Goal: Task Accomplishment & Management: Use online tool/utility

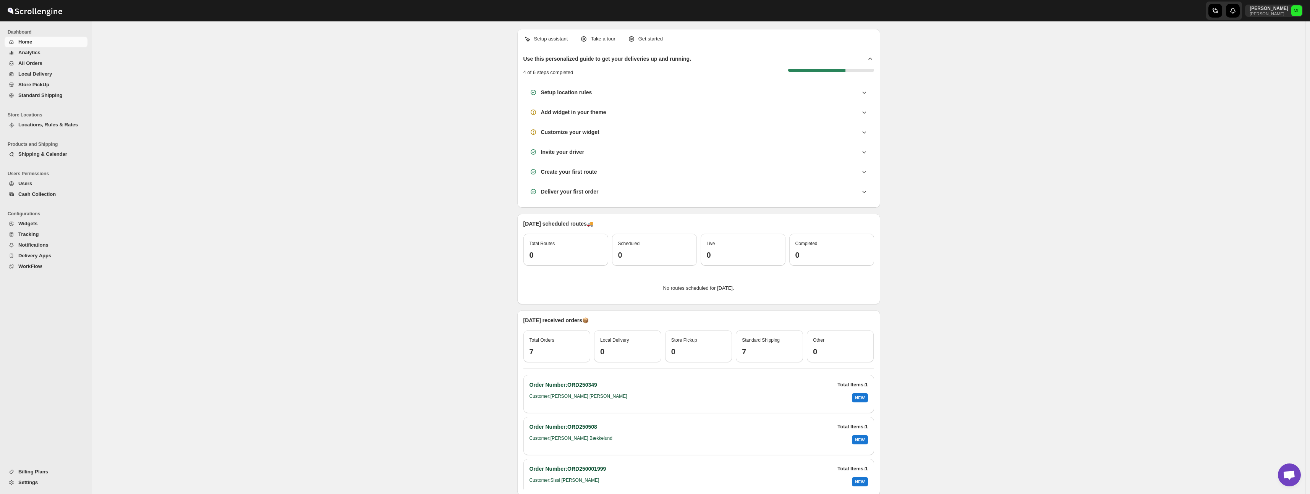
click at [28, 182] on span "Users" at bounding box center [25, 184] width 14 height 6
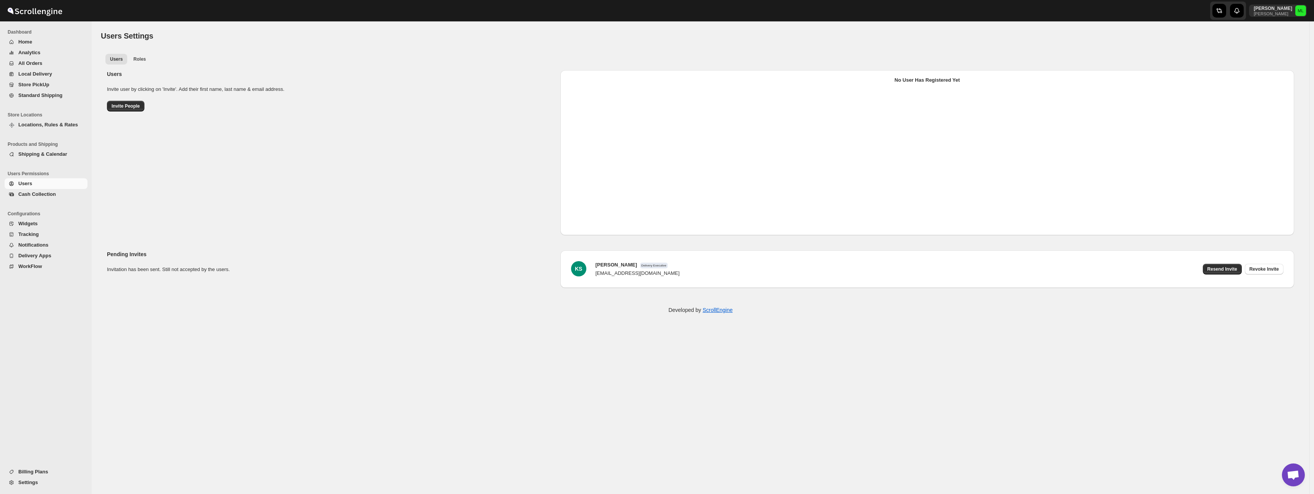
select select "637b767fbaab0276b10c91d5"
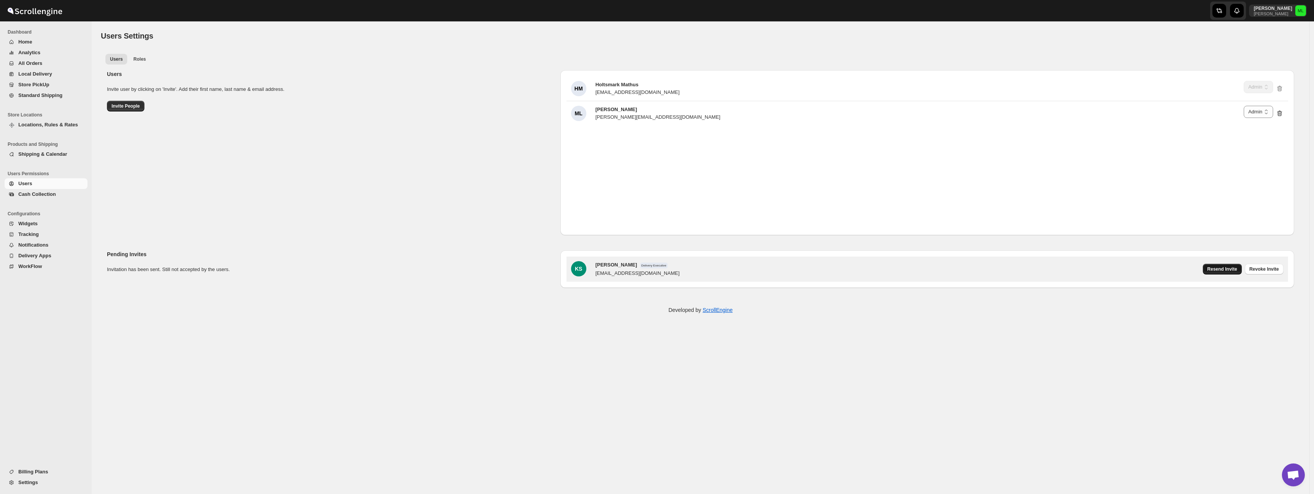
click at [1237, 267] on span "Resend Invite" at bounding box center [1223, 269] width 30 height 6
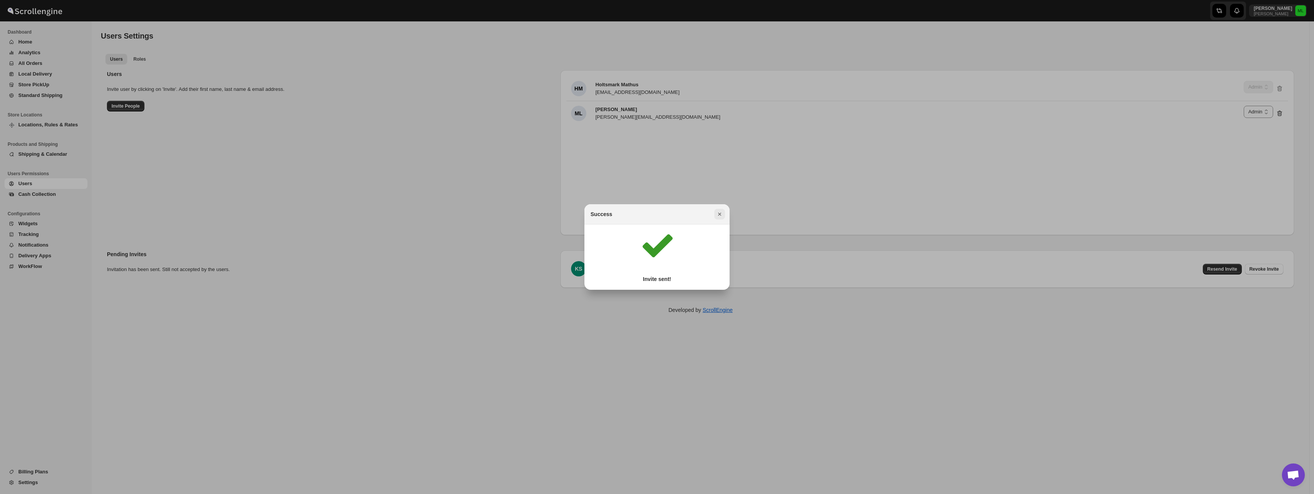
click at [719, 217] on icon "Close" at bounding box center [720, 215] width 8 height 8
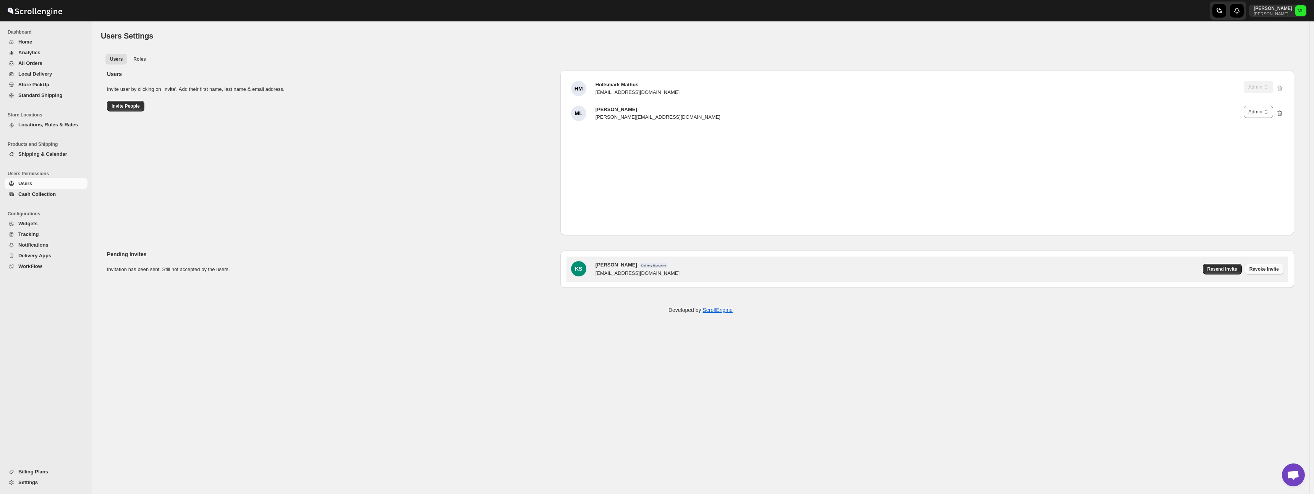
click at [1258, 272] on button "Revoke Invite" at bounding box center [1264, 269] width 39 height 11
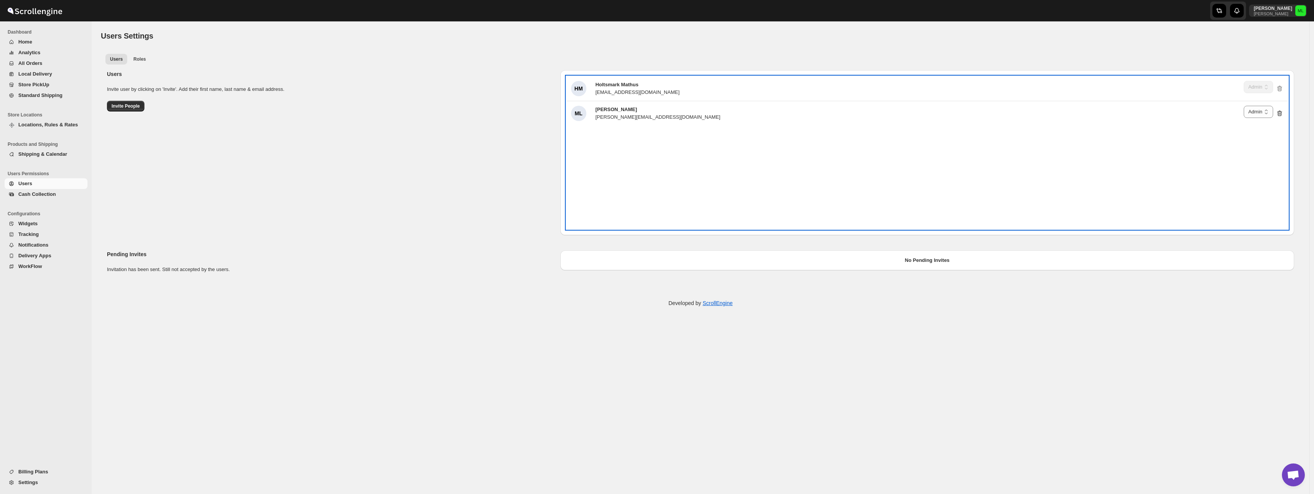
click at [982, 196] on div "HM Holtsmark Mathus eat@ovresem.no Delivery Executive Manager Admin Admin ML Mi…" at bounding box center [928, 152] width 722 height 153
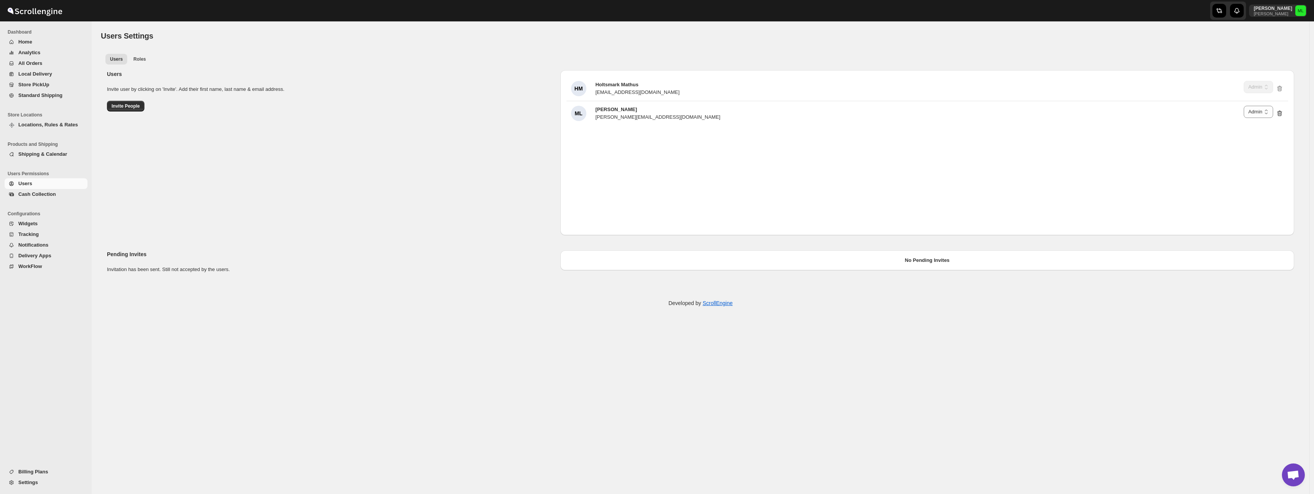
drag, startPoint x: 916, startPoint y: 267, endPoint x: 772, endPoint y: 234, distance: 147.7
click at [915, 266] on div "No Pending Invites" at bounding box center [928, 261] width 734 height 20
click at [127, 107] on span "Invite People" at bounding box center [126, 106] width 28 height 6
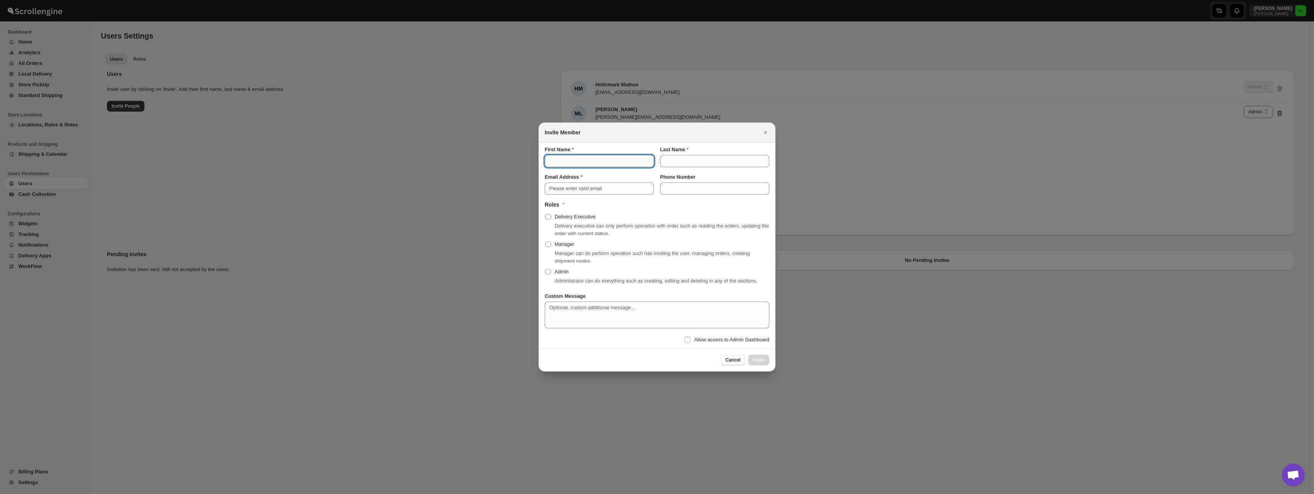
click at [622, 159] on input "First Name" at bounding box center [599, 161] width 109 height 12
type input "Holtsmark"
type input "Sjåfør"
type input "[EMAIL_ADDRESS][DOMAIN_NAME]"
click at [575, 217] on span "Delivery Executive" at bounding box center [575, 217] width 41 height 8
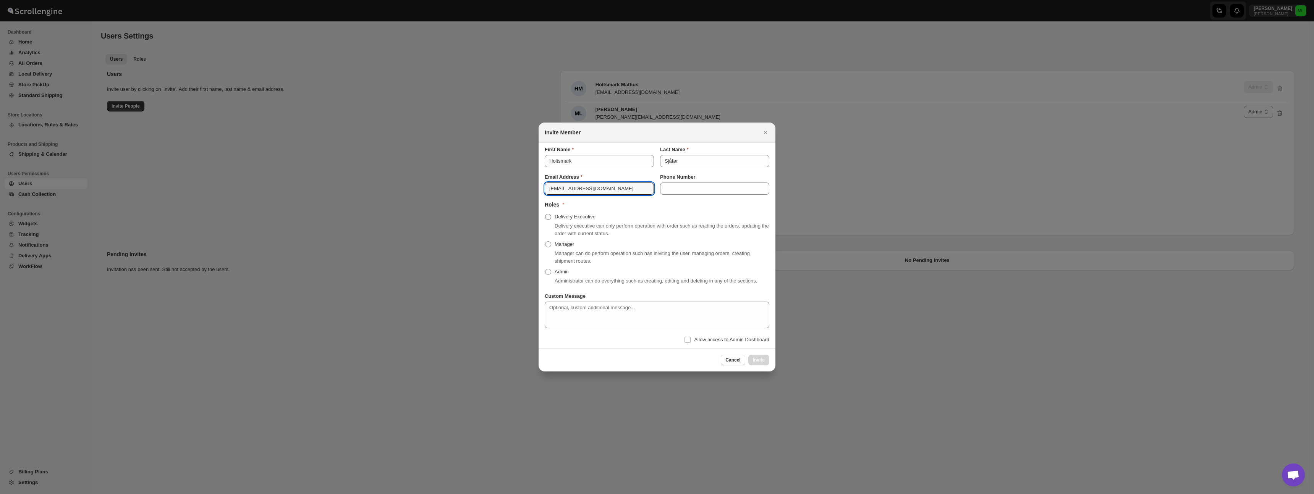
click at [546, 214] on input "Delivery Executive" at bounding box center [545, 214] width 0 height 0
radio input "true"
click at [755, 366] on button "Invite" at bounding box center [758, 360] width 21 height 11
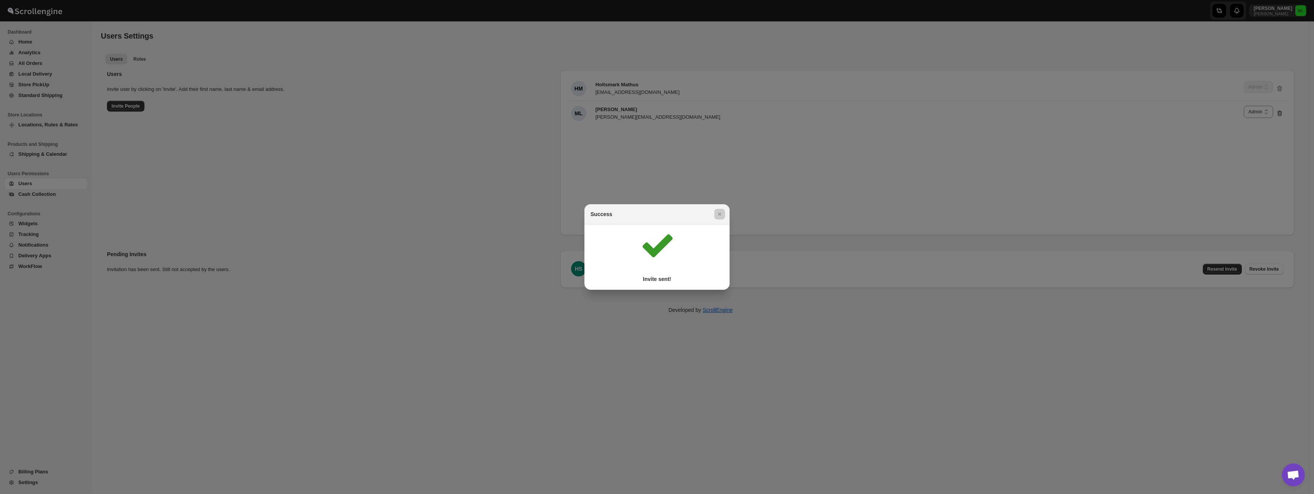
click at [805, 266] on div at bounding box center [657, 247] width 1314 height 494
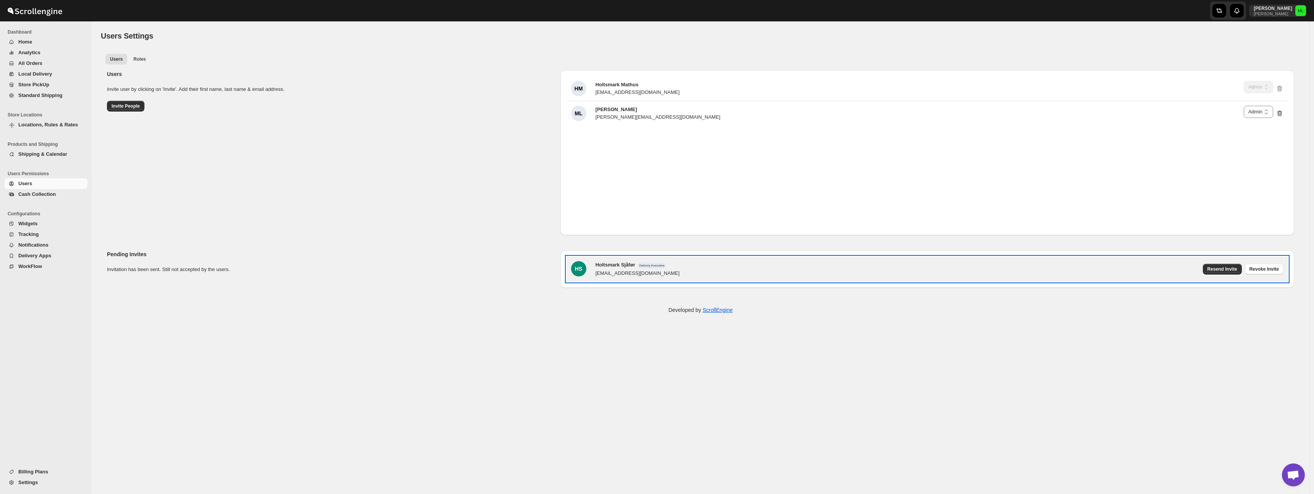
click at [619, 265] on span "Holtsmark Sjåfør" at bounding box center [616, 265] width 40 height 6
click at [656, 272] on div "[EMAIL_ADDRESS][DOMAIN_NAME]" at bounding box center [638, 274] width 84 height 8
click at [1132, 266] on div "HS Holtsmark Sjåfør Delivery Executive kjokkenet@ovresem.no Resend Invite Revok…" at bounding box center [927, 269] width 713 height 16
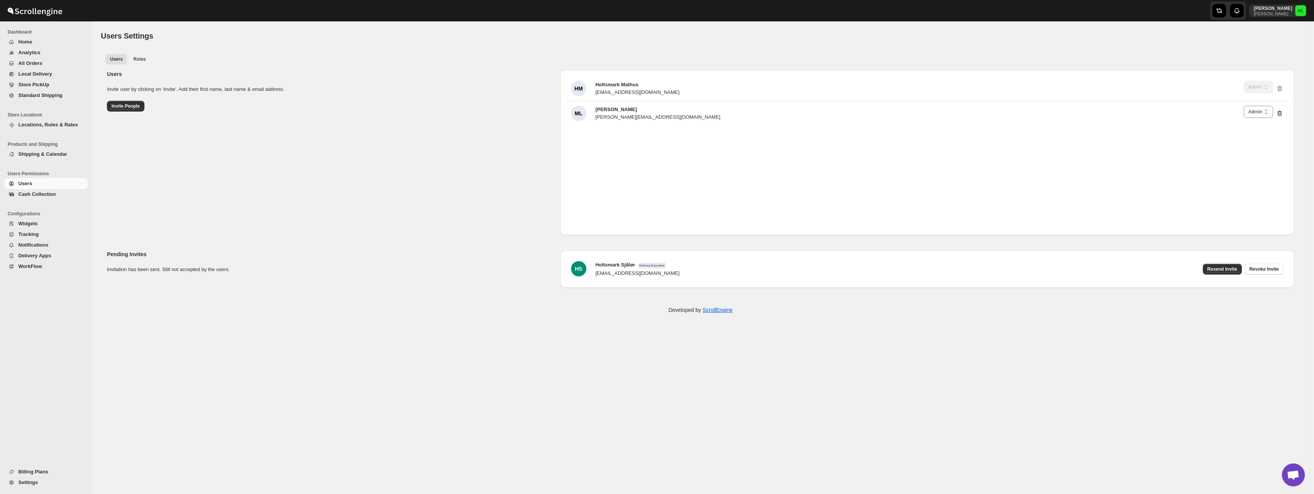
click at [1015, 321] on div "Developed by ScrollEngine" at bounding box center [701, 310] width 1218 height 38
click at [53, 255] on span "Delivery Apps" at bounding box center [52, 256] width 68 height 8
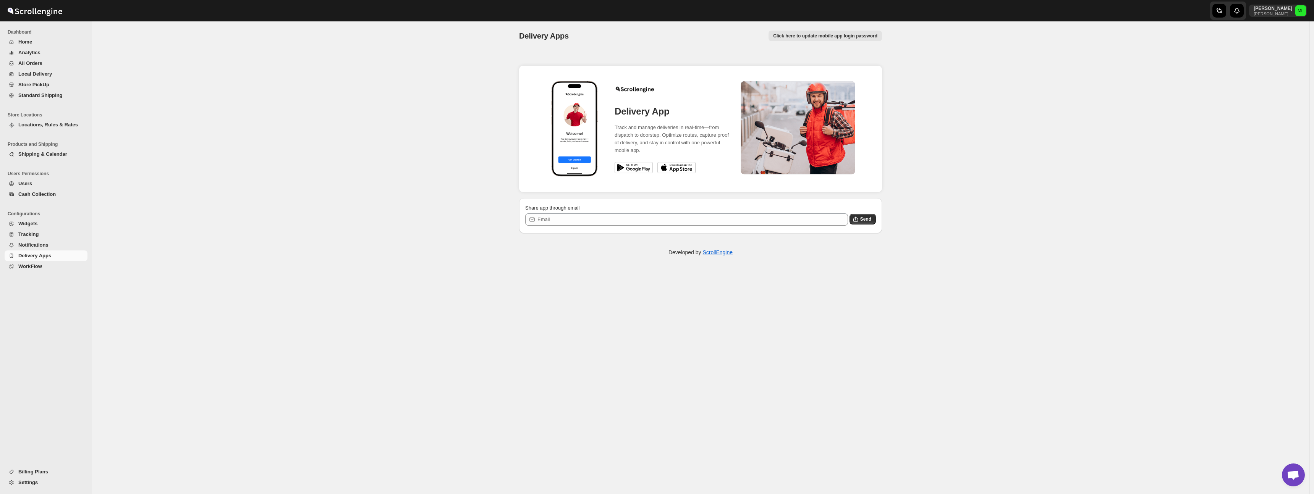
click at [638, 168] on img at bounding box center [634, 167] width 38 height 11
click at [28, 186] on span "Users" at bounding box center [25, 184] width 14 height 6
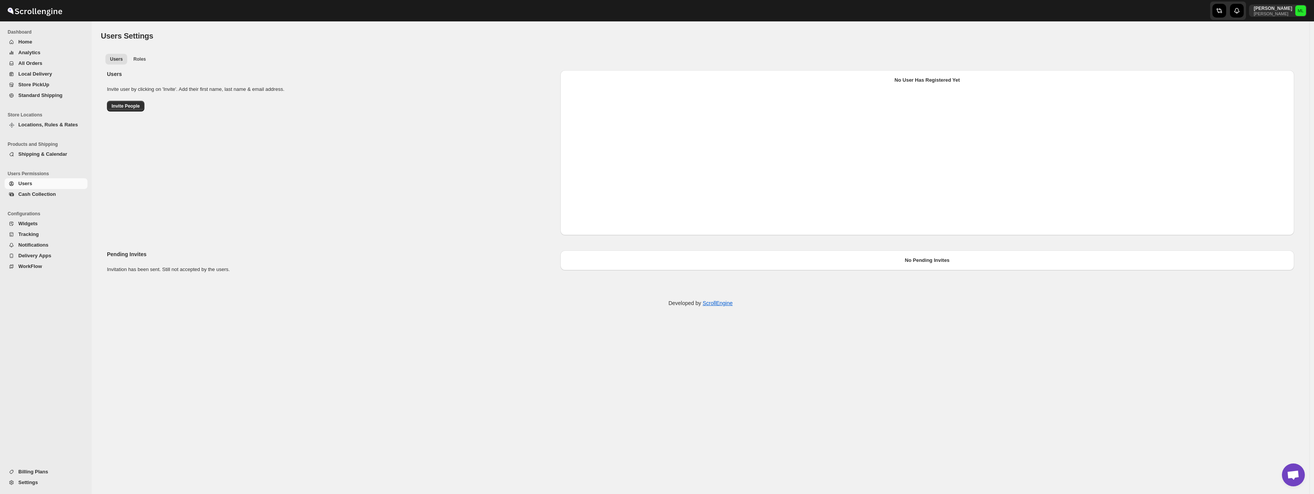
select select "637b767fbaab0276b10c91d5"
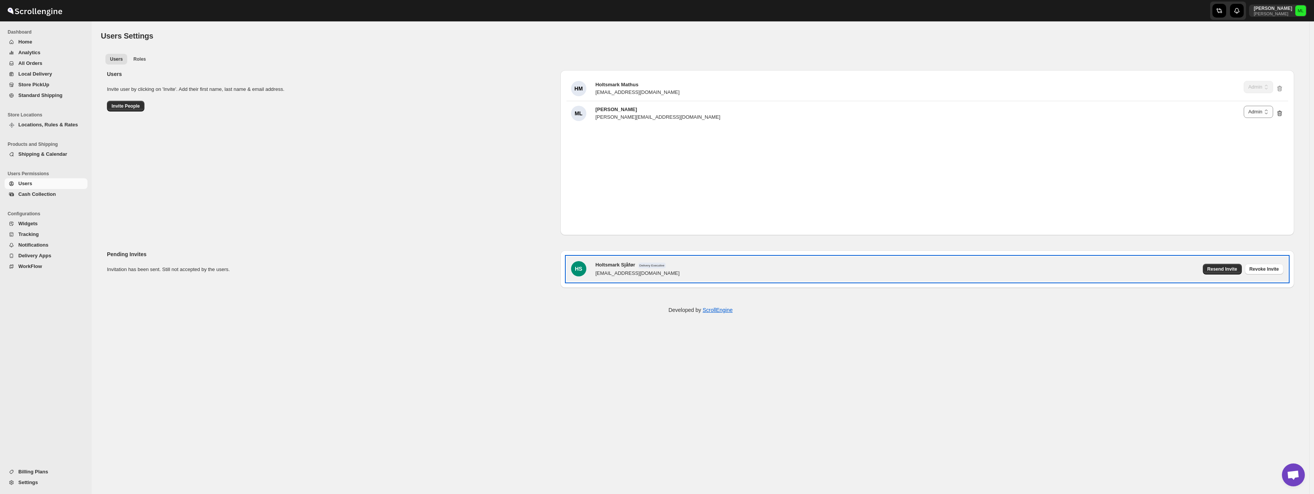
click at [628, 267] on span "Holtsmark Sjåfør" at bounding box center [616, 265] width 40 height 6
click at [721, 270] on div "HS Holtsmark Sjåfør Delivery Executive kjokkenet@ovresem.no Resend Invite Revok…" at bounding box center [927, 269] width 713 height 16
click at [721, 269] on div "HS Holtsmark Sjåfør Delivery Executive kjokkenet@ovresem.no Resend Invite Revok…" at bounding box center [927, 269] width 713 height 16
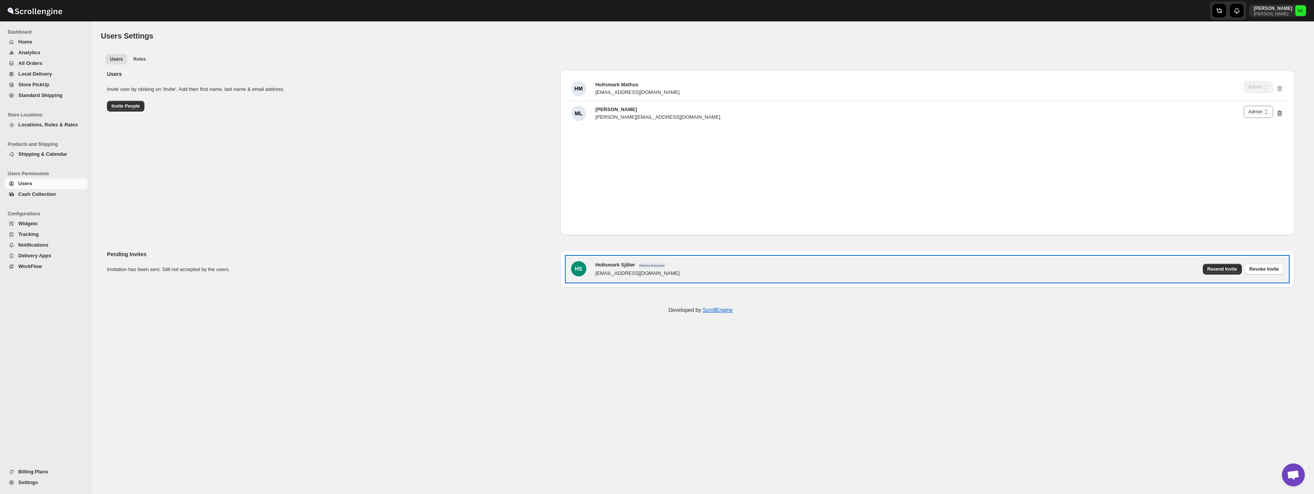
click at [719, 268] on div "HS Holtsmark Sjåfør Delivery Executive kjokkenet@ovresem.no Resend Invite Revok…" at bounding box center [927, 269] width 713 height 16
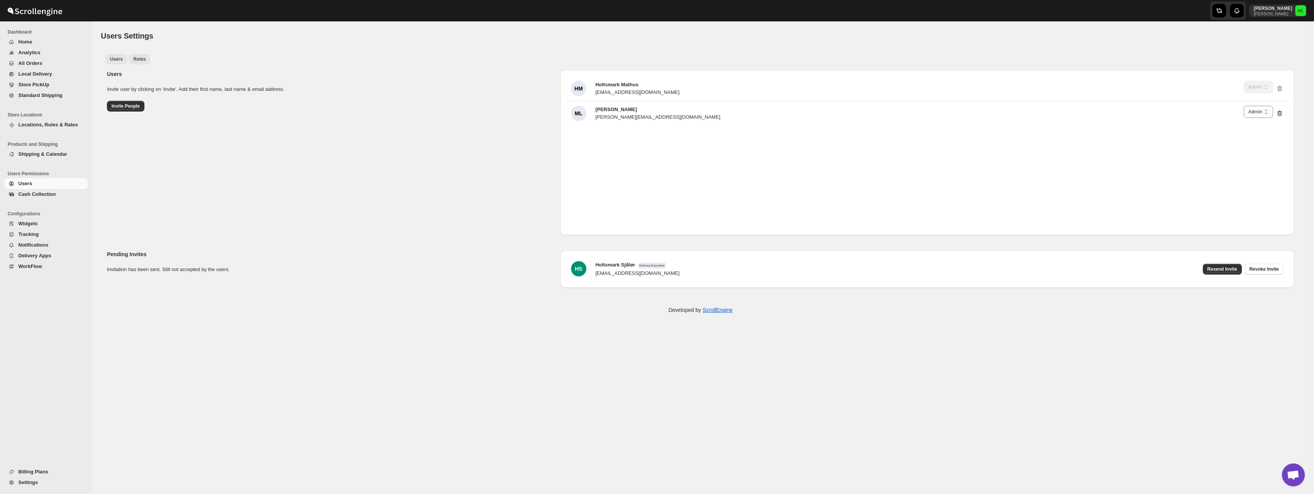
click at [142, 61] on span "Roles" at bounding box center [139, 59] width 13 height 6
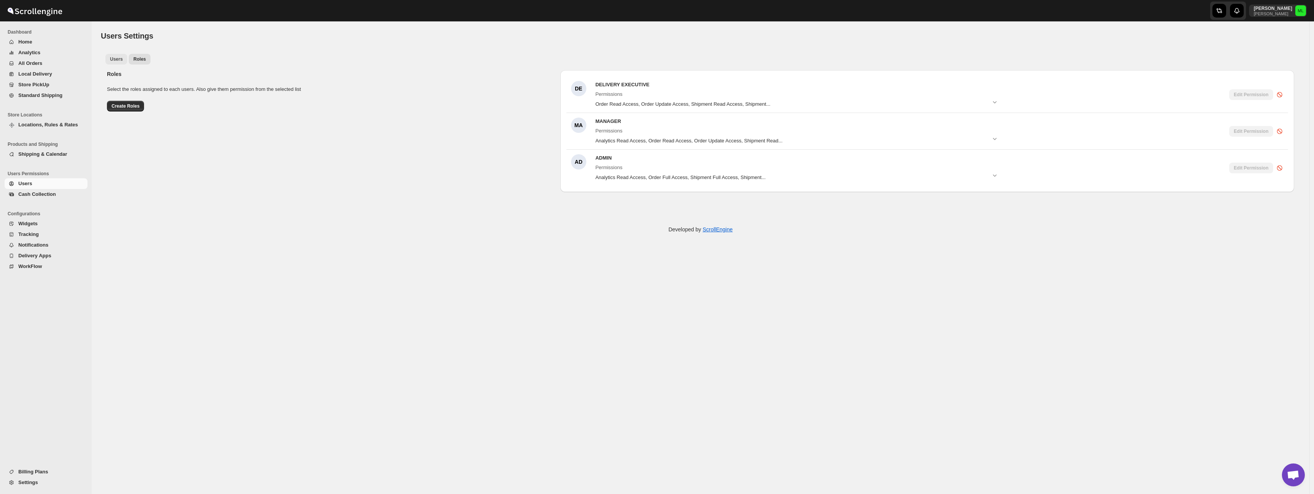
click at [122, 60] on span "Users" at bounding box center [116, 59] width 13 height 6
select select "637b767fbaab0276b10c91d5"
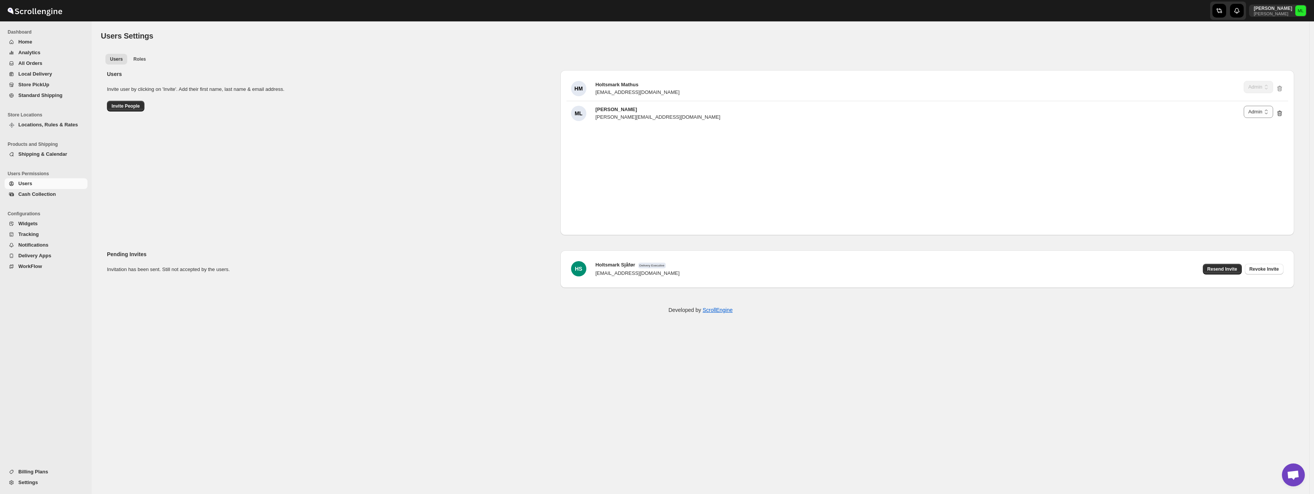
click at [32, 486] on span "Settings" at bounding box center [27, 483] width 19 height 6
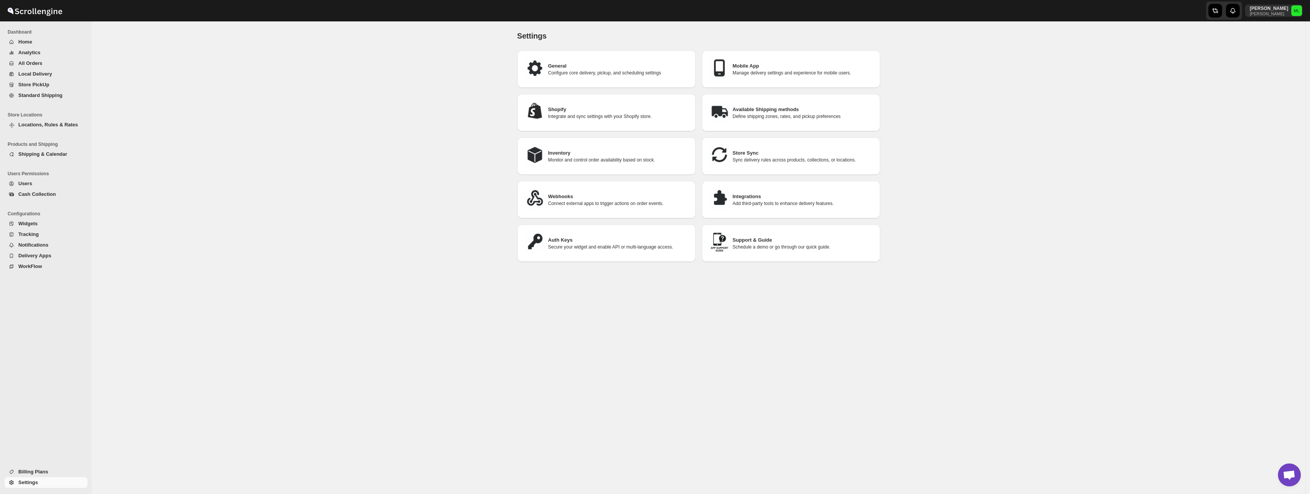
click at [745, 248] on p "Schedule a demo or go through our quick guide." at bounding box center [803, 247] width 141 height 6
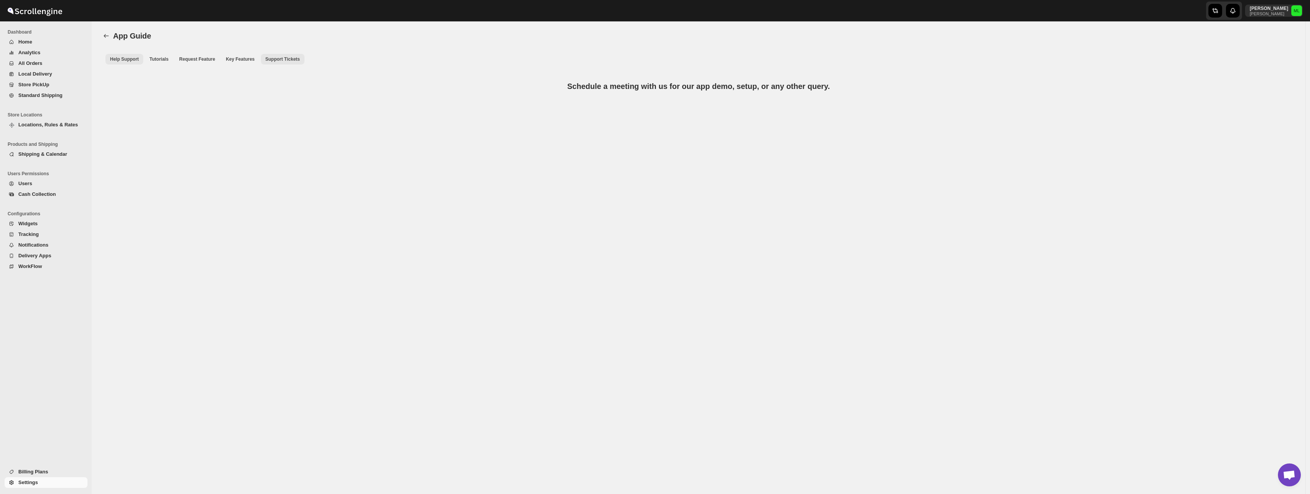
click at [297, 60] on b "Support Tickets" at bounding box center [283, 59] width 34 height 5
click at [254, 59] on b "Key Features" at bounding box center [240, 59] width 29 height 5
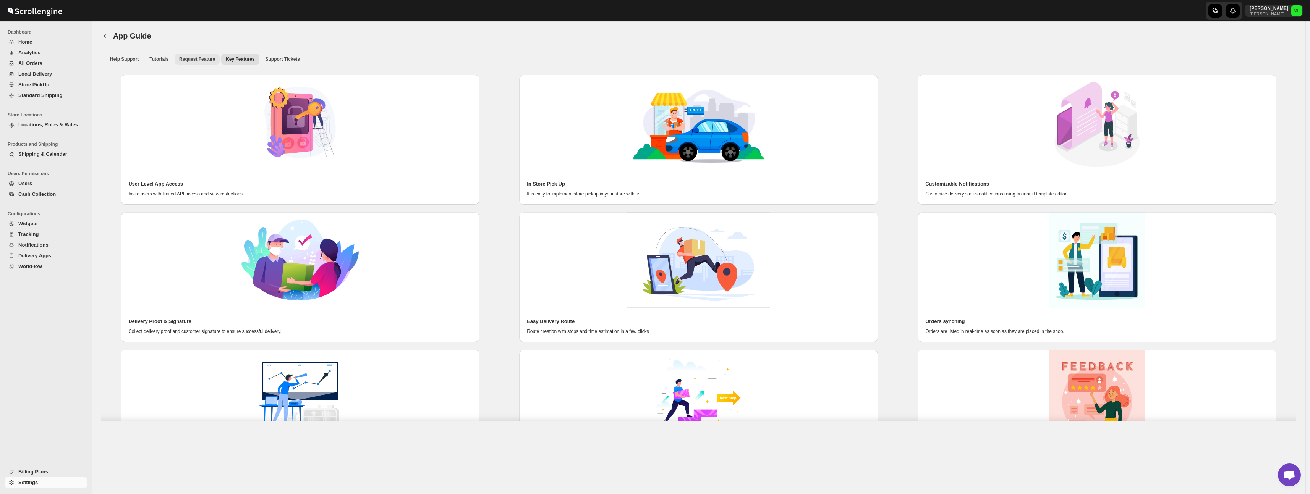
click at [207, 60] on b "Request Feature" at bounding box center [197, 59] width 36 height 5
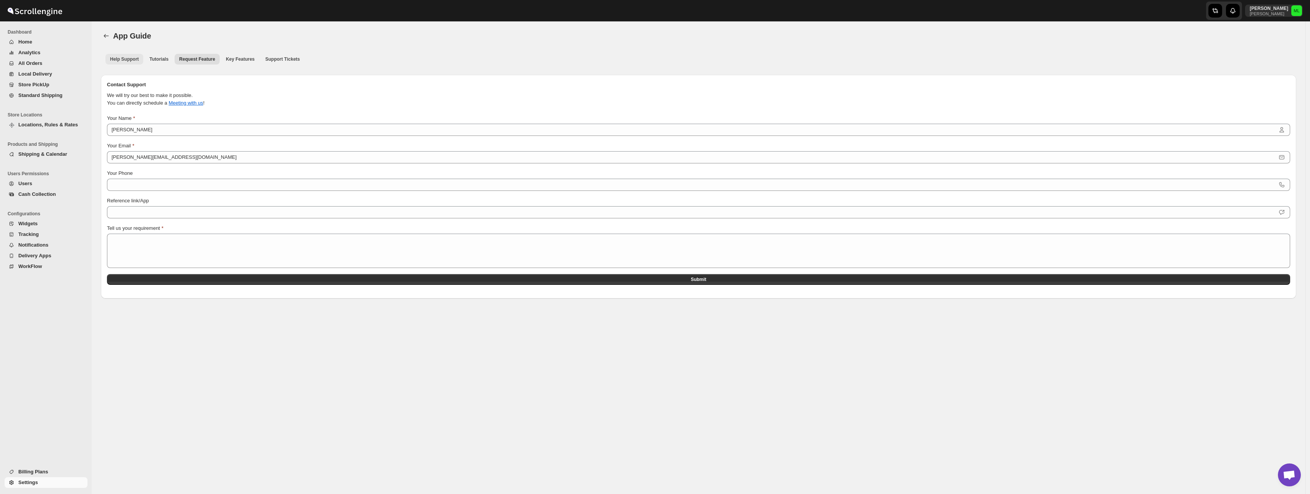
click at [134, 59] on b "Help Support" at bounding box center [124, 59] width 29 height 5
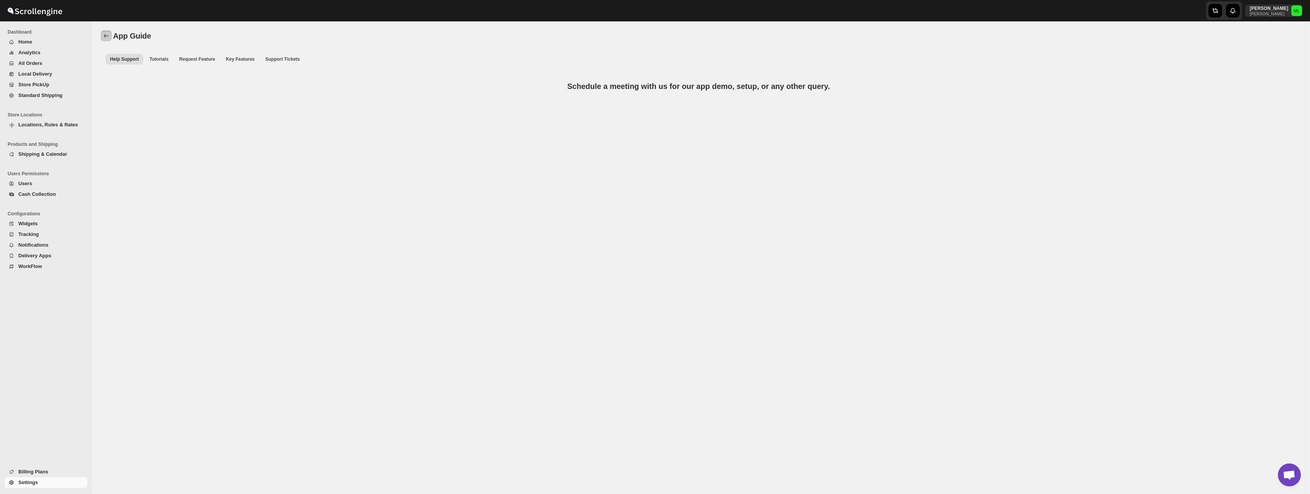
click at [108, 37] on icon "back" at bounding box center [106, 36] width 8 height 8
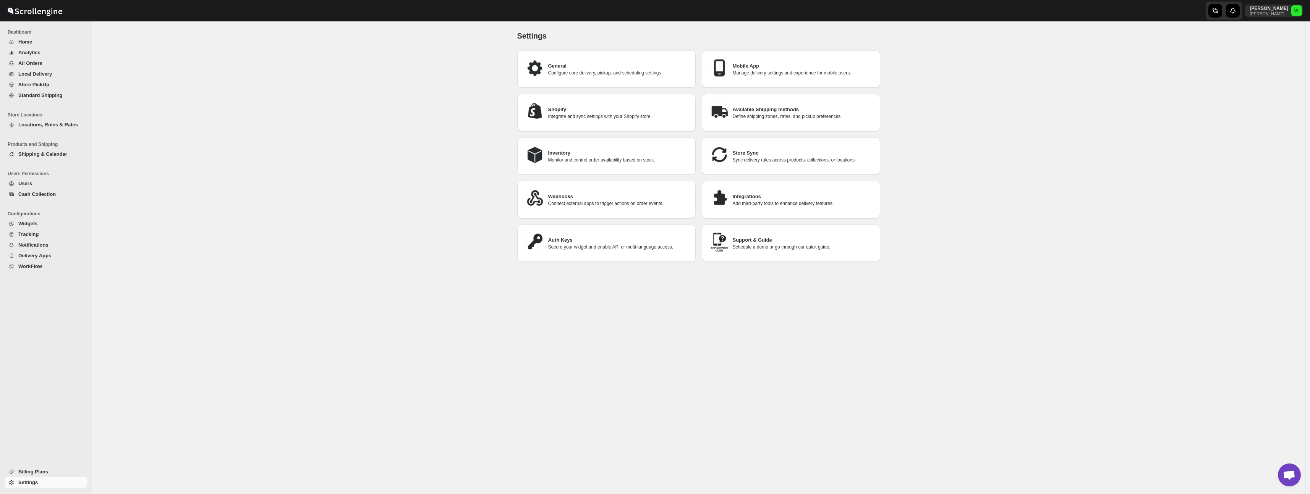
click at [776, 82] on div "Mobile App Manage delivery settings and experience for mobile users." at bounding box center [791, 68] width 178 height 37
select select "AVERAGE"
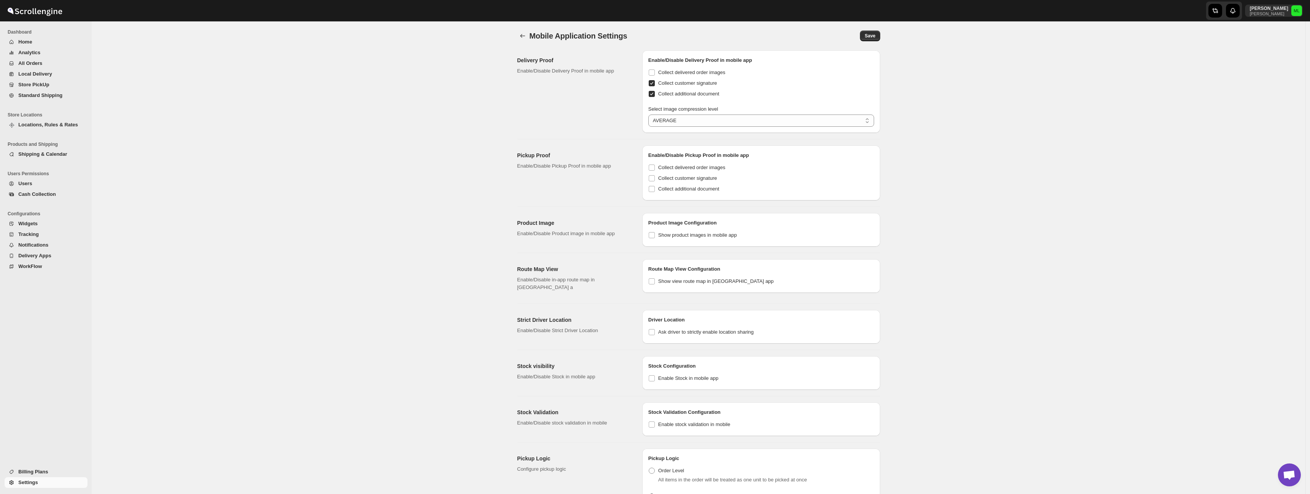
click at [651, 94] on input "Collect additional document" at bounding box center [652, 94] width 6 height 6
checkbox input "false"
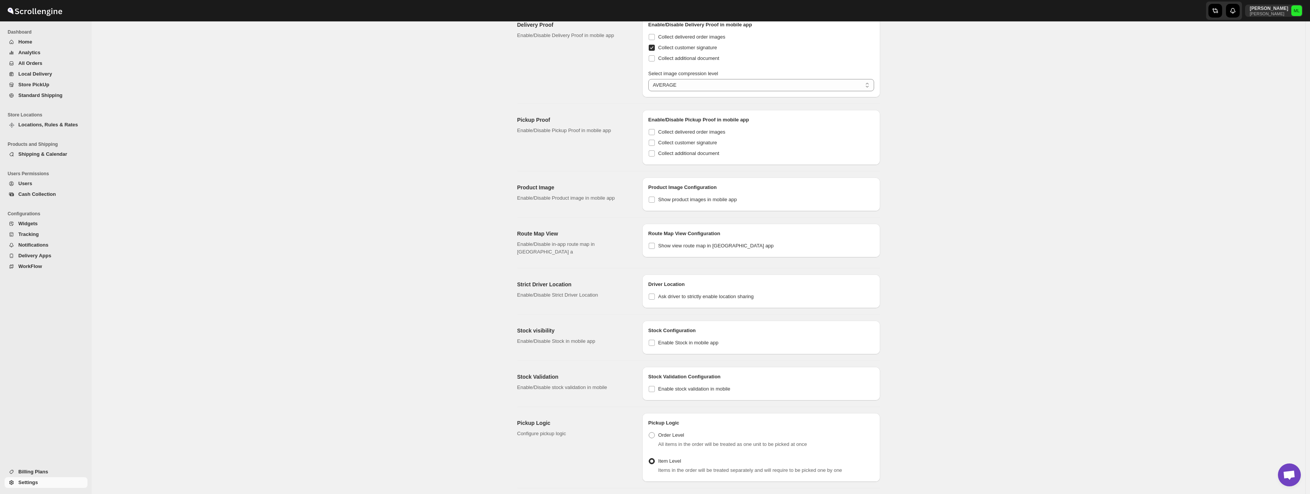
scroll to position [40, 0]
click at [710, 245] on span "Show view route map in mobile app" at bounding box center [715, 242] width 115 height 8
click at [655, 245] on input "Show view route map in mobile app" at bounding box center [652, 242] width 6 height 6
checkbox input "true"
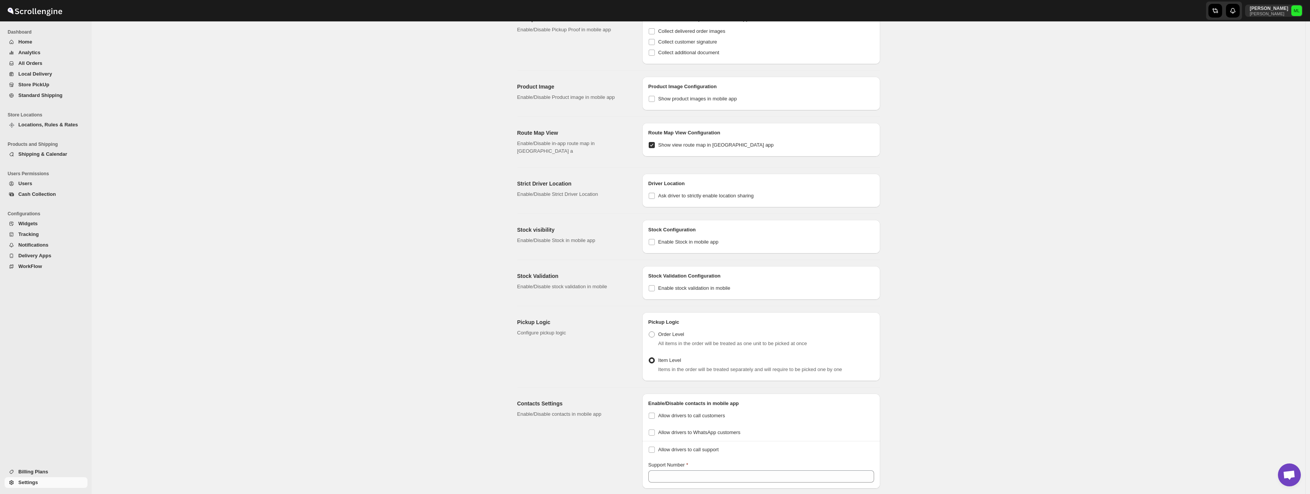
scroll to position [139, 0]
click at [674, 329] on span "Order Level" at bounding box center [671, 332] width 26 height 6
click at [649, 329] on input "Order Level" at bounding box center [649, 329] width 0 height 0
radio input "true"
click at [680, 356] on span "Item Level" at bounding box center [669, 358] width 23 height 8
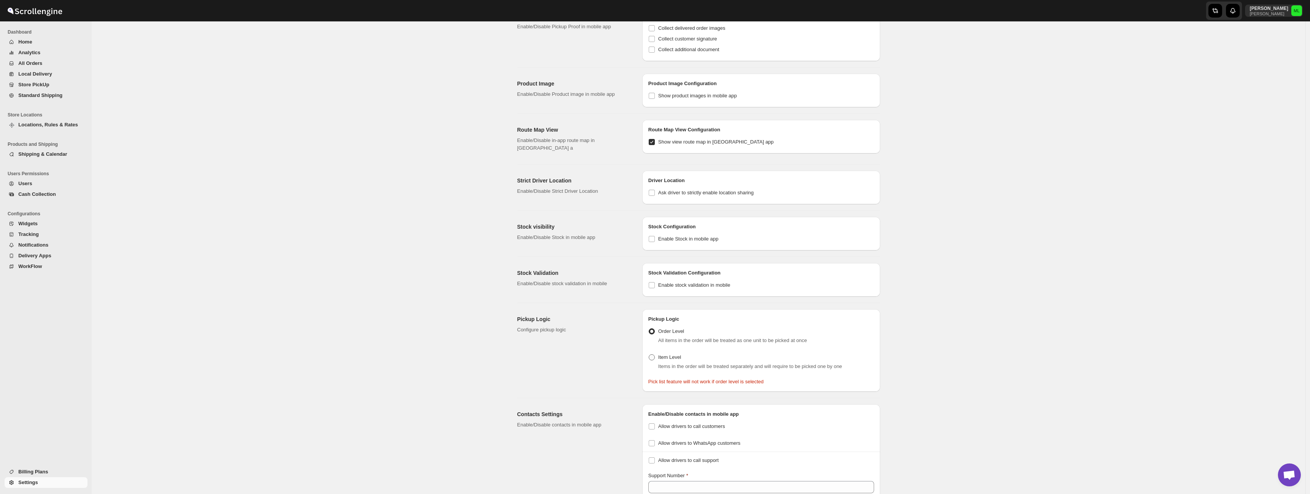
click at [649, 355] on input "Item Level" at bounding box center [649, 355] width 0 height 0
radio input "true"
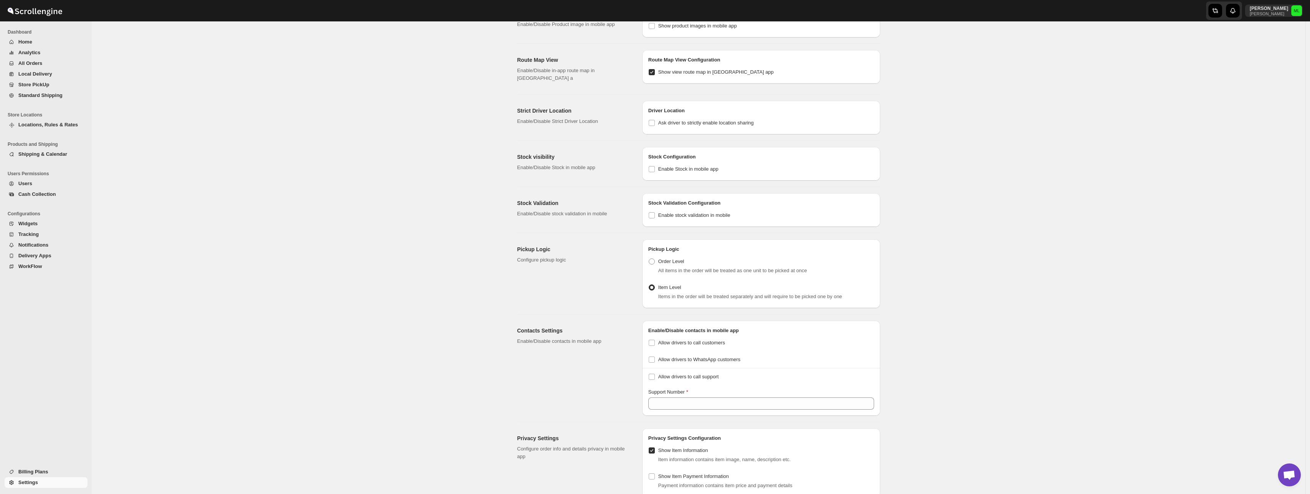
scroll to position [251, 0]
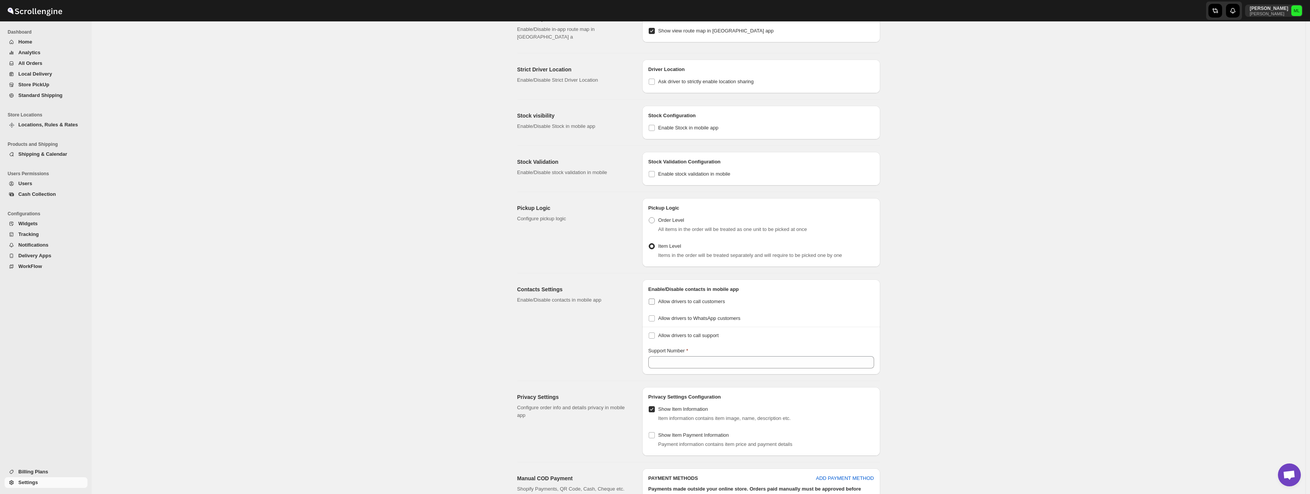
click at [716, 300] on span "Allow drivers to call customers" at bounding box center [691, 302] width 67 height 6
click at [655, 300] on input "Allow drivers to call customers" at bounding box center [652, 302] width 6 height 6
checkbox input "true"
click at [734, 316] on span "Allow drivers to WhatsApp customers" at bounding box center [699, 319] width 82 height 6
click at [655, 316] on input "Allow drivers to WhatsApp customers" at bounding box center [652, 319] width 6 height 6
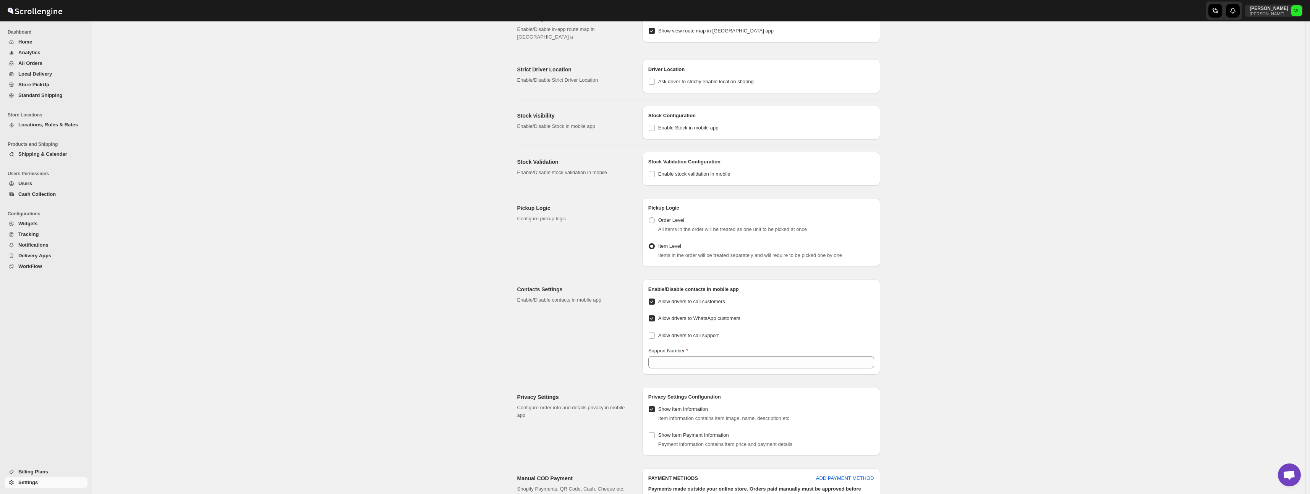
click at [734, 316] on span "Allow drivers to WhatsApp customers" at bounding box center [699, 319] width 82 height 6
click at [655, 316] on input "Allow drivers to WhatsApp customers" at bounding box center [652, 319] width 6 height 6
checkbox input "false"
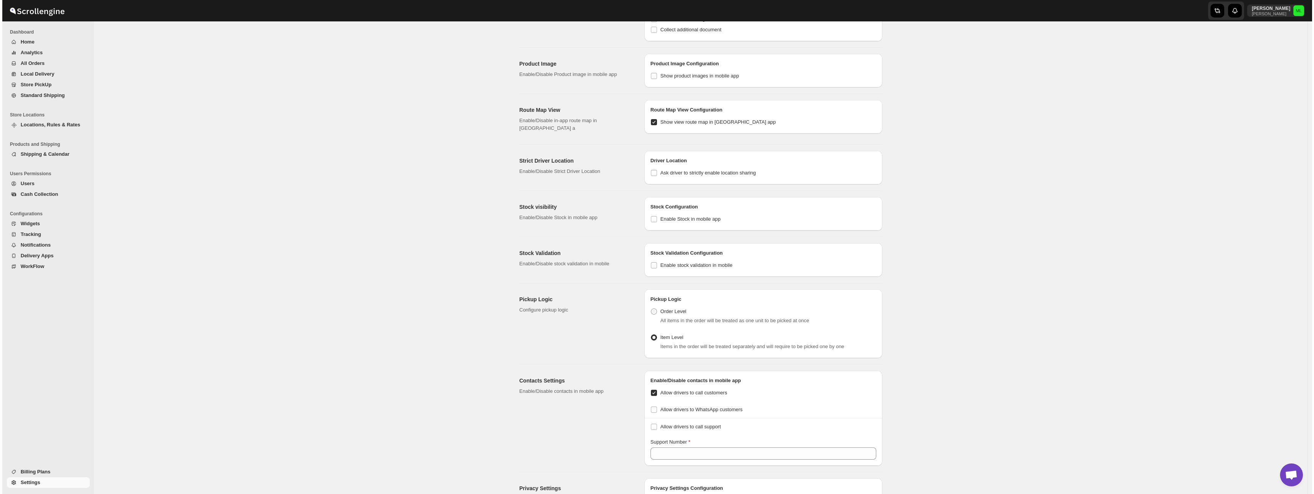
scroll to position [0, 0]
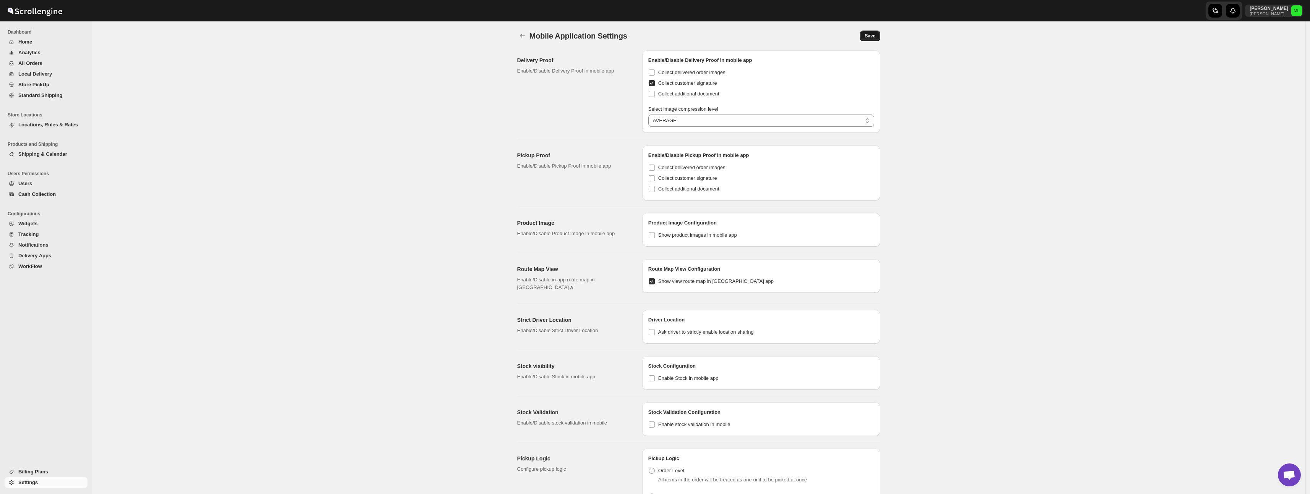
click at [880, 35] on button "Save" at bounding box center [870, 36] width 20 height 11
click at [25, 185] on span "Users" at bounding box center [25, 184] width 14 height 6
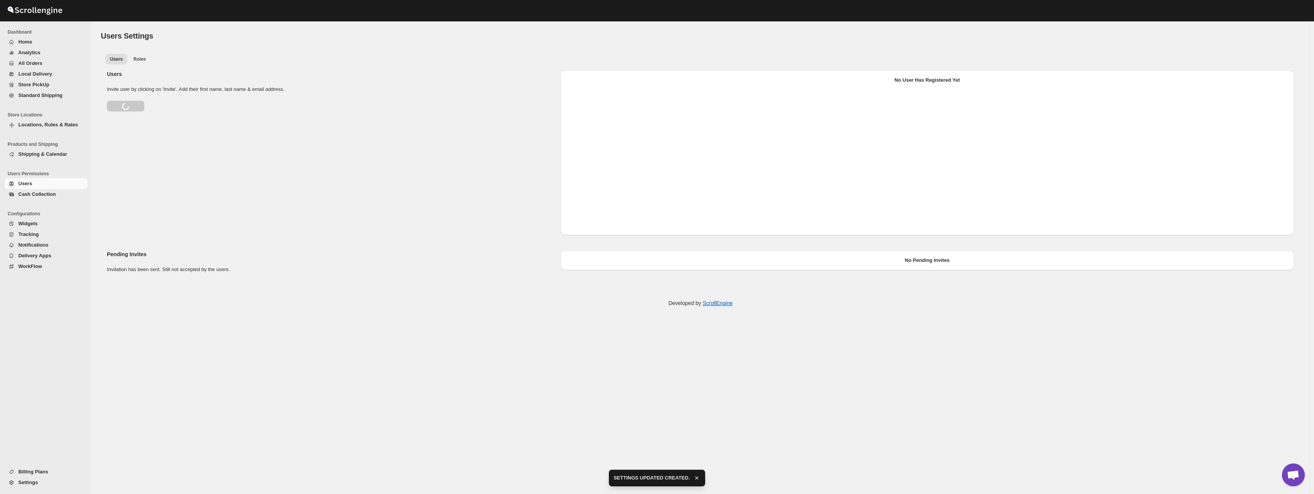
select select "637b767fbaab0276b10c91d5"
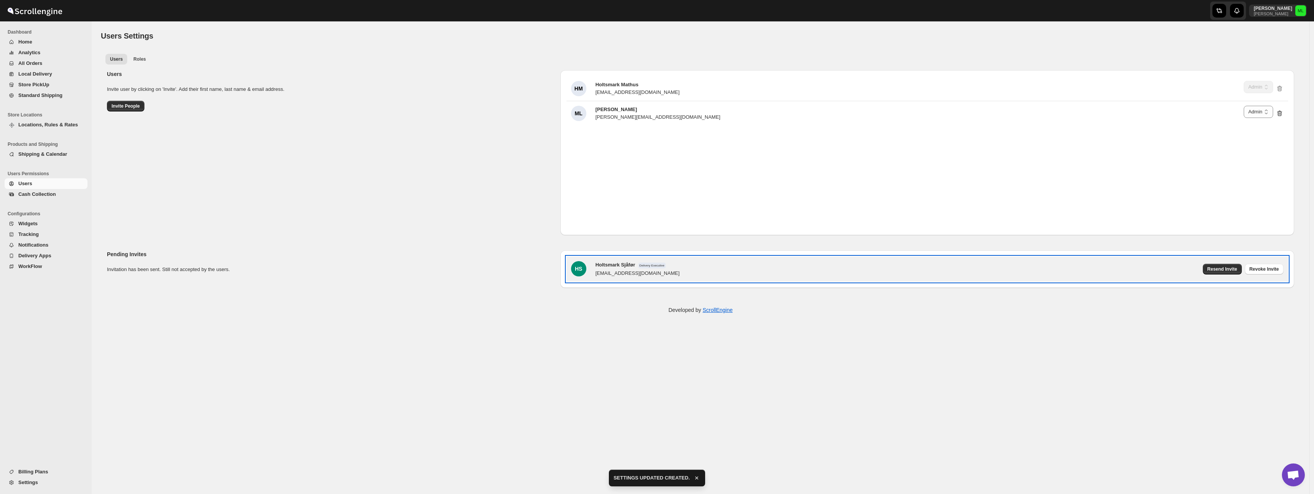
click at [1061, 267] on div "HS Holtsmark Sjåfør Delivery Executive kjokkenet@ovresem.no Resend Invite Revok…" at bounding box center [927, 269] width 713 height 16
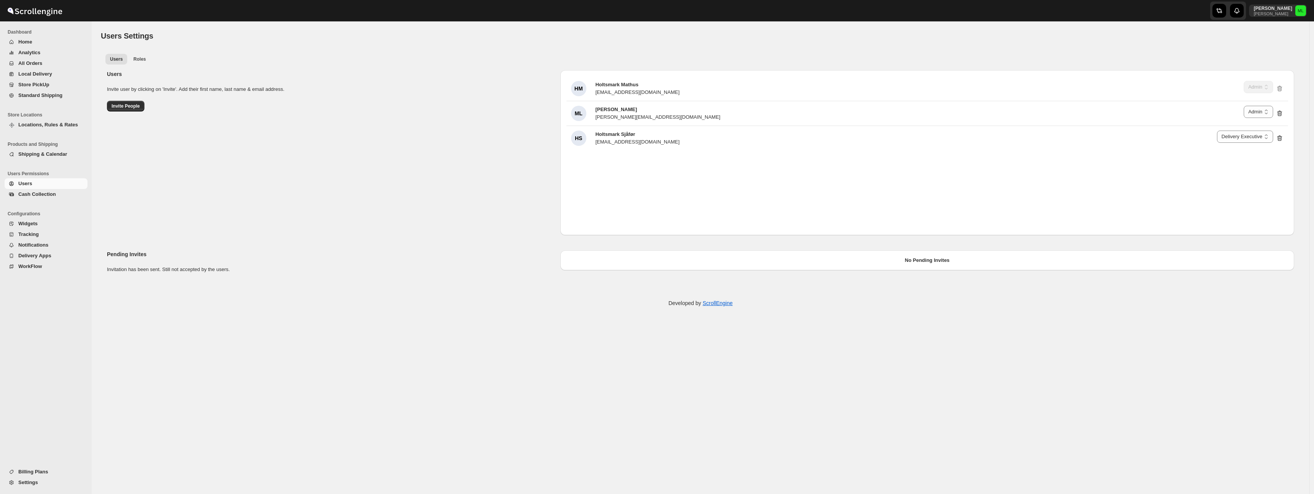
select select "637b767fbaab0276b10c91d5"
click at [36, 97] on span "Standard Shipping" at bounding box center [40, 95] width 44 height 6
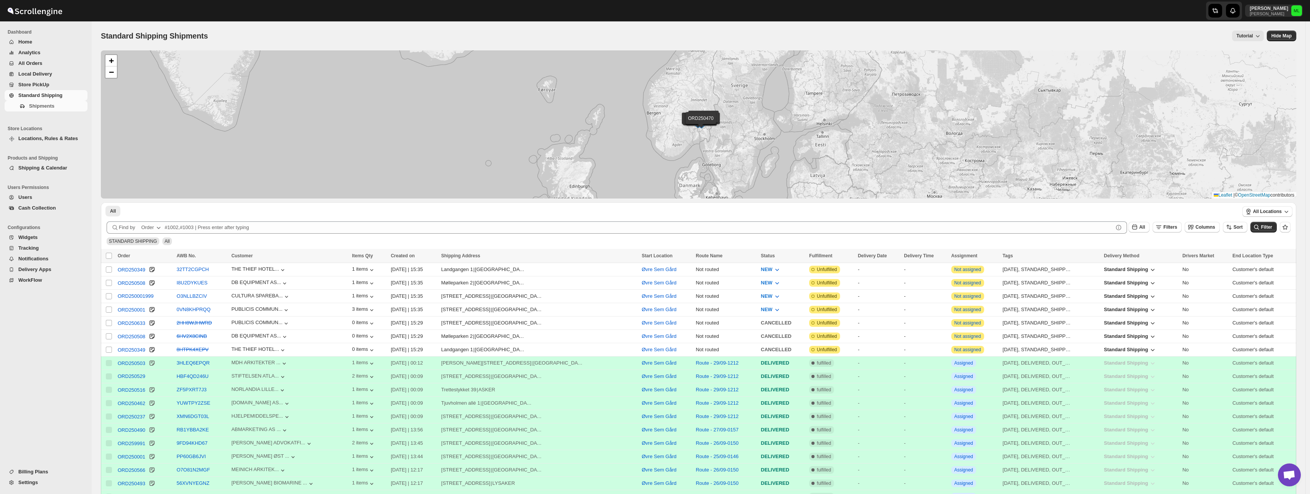
scroll to position [94, 0]
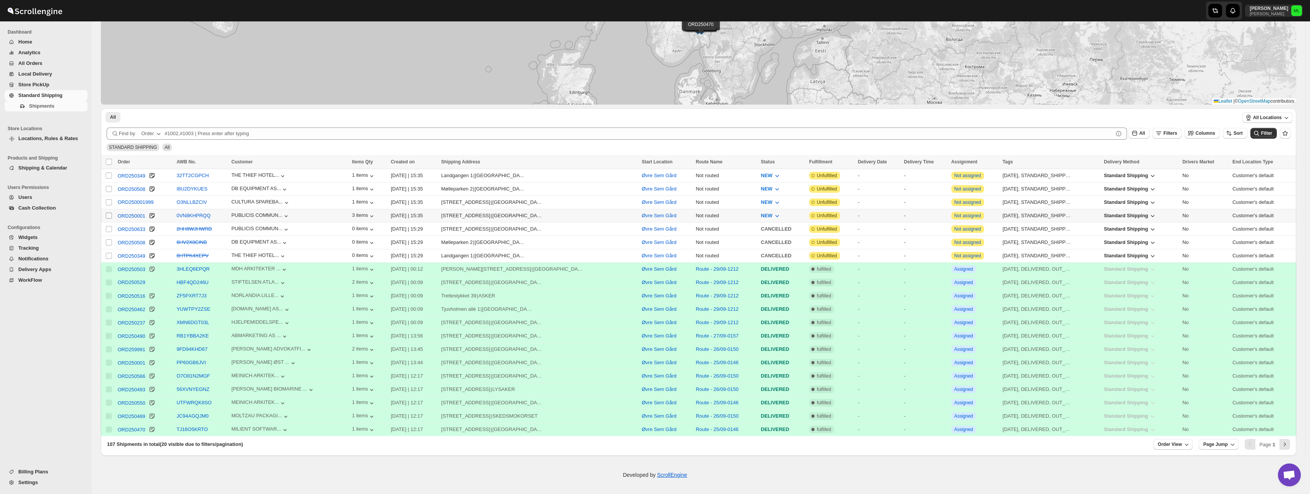
click at [109, 216] on input "Select shipment" at bounding box center [109, 216] width 6 height 6
checkbox input "true"
click at [110, 201] on input "Select shipment" at bounding box center [109, 202] width 6 height 6
checkbox input "true"
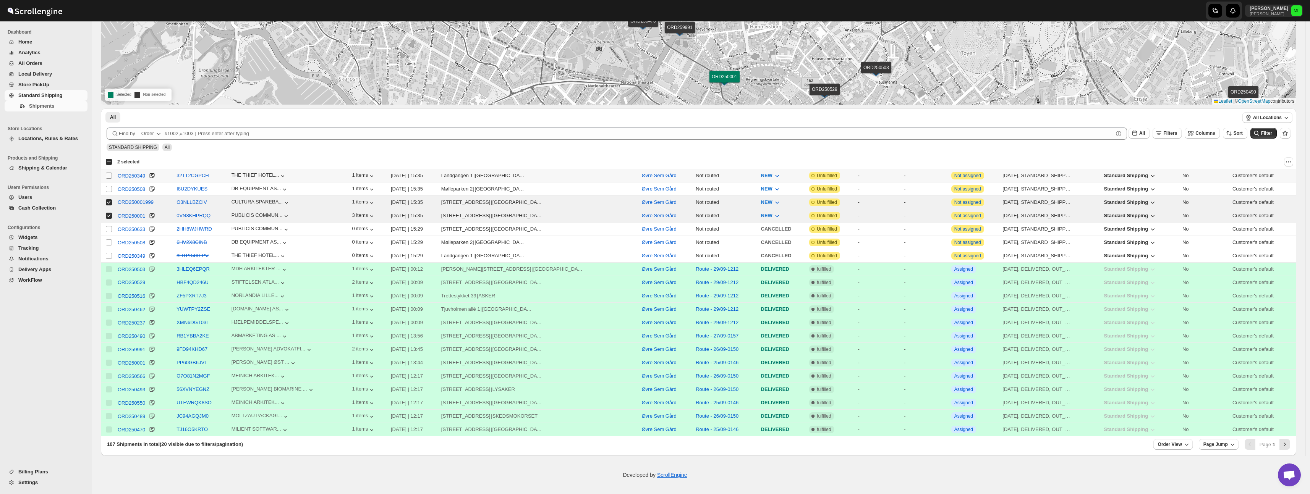
click at [109, 174] on input "Select shipment" at bounding box center [109, 176] width 6 height 6
checkbox input "true"
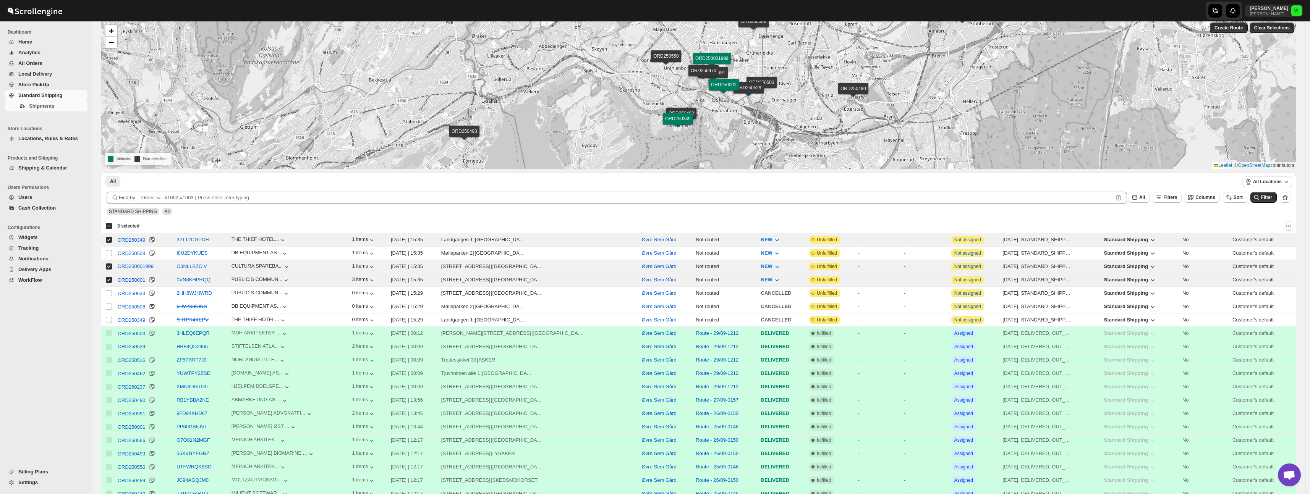
scroll to position [19, 0]
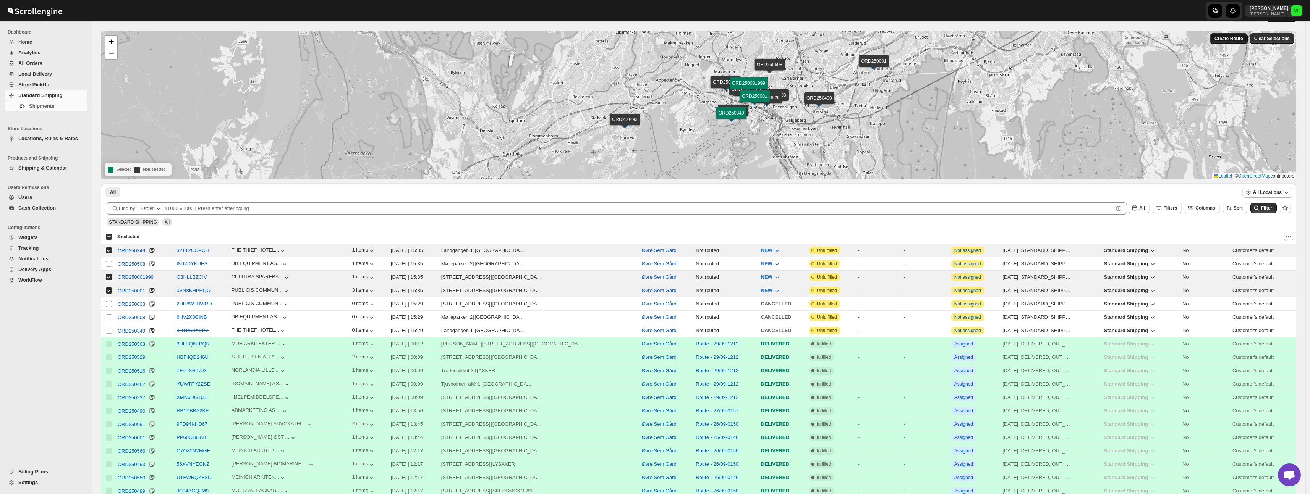
click at [1229, 42] on button "Create Route" at bounding box center [1229, 38] width 38 height 11
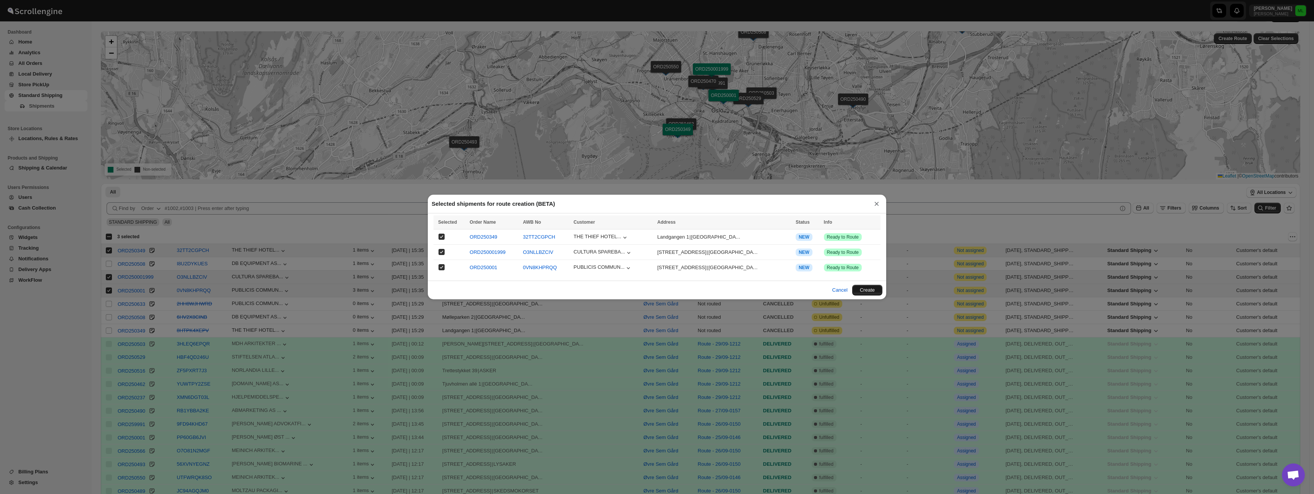
click at [864, 289] on button "Create" at bounding box center [867, 290] width 30 height 11
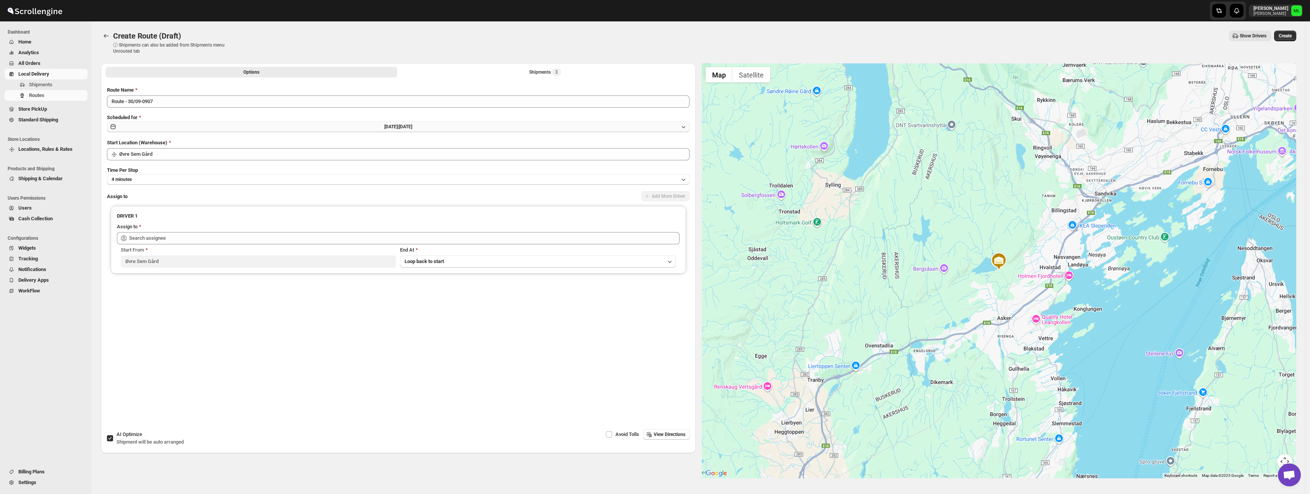
click at [154, 128] on button "[DATE] | [DATE]" at bounding box center [398, 127] width 583 height 11
click at [322, 216] on span "30" at bounding box center [318, 217] width 76 height 6
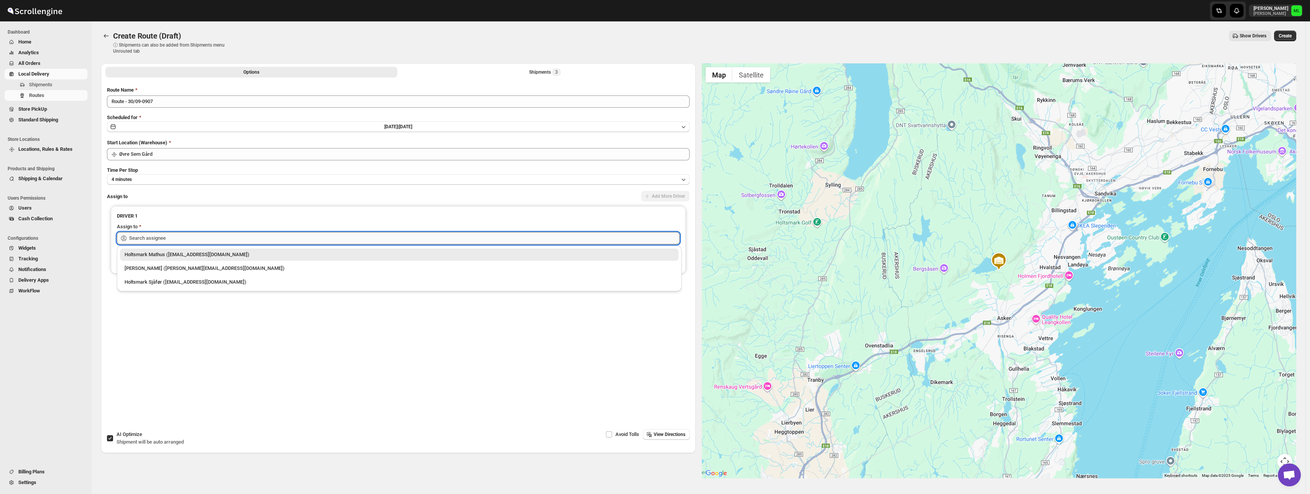
click at [181, 243] on div "Skip to content [PERSON_NAME] [PERSON_NAME] Dashboard Home Analytics All Orders…" at bounding box center [655, 258] width 1310 height 517
click at [190, 237] on input "text" at bounding box center [404, 238] width 551 height 12
click at [191, 282] on div "Holtsmark Sjåfør ([EMAIL_ADDRESS][DOMAIN_NAME])" at bounding box center [399, 283] width 549 height 8
type input "Holtsmark Sjåfør ([EMAIL_ADDRESS][DOMAIN_NAME])"
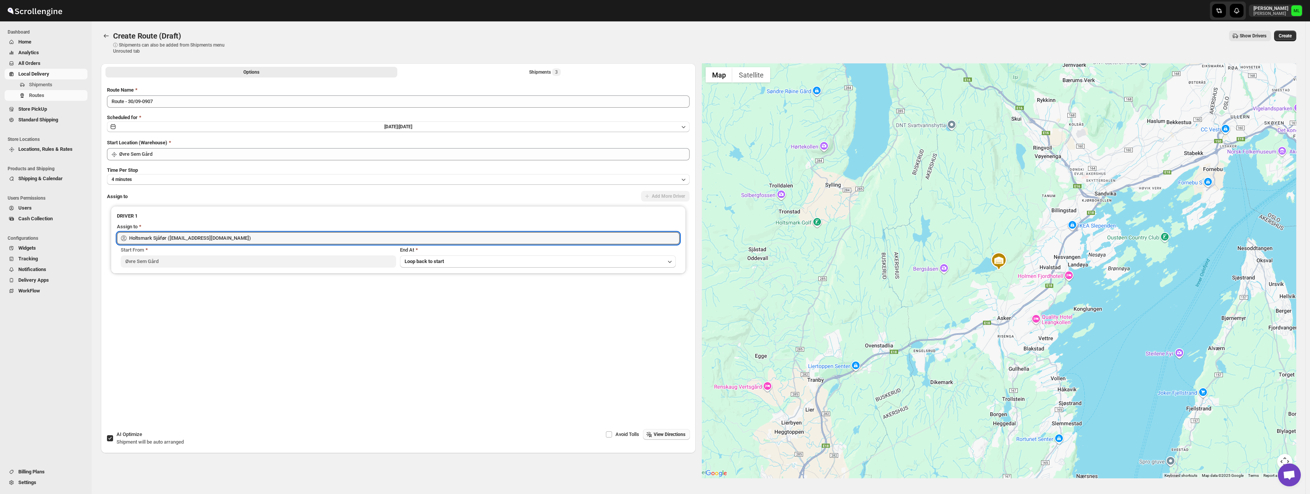
click at [649, 436] on icon "button" at bounding box center [649, 435] width 8 height 8
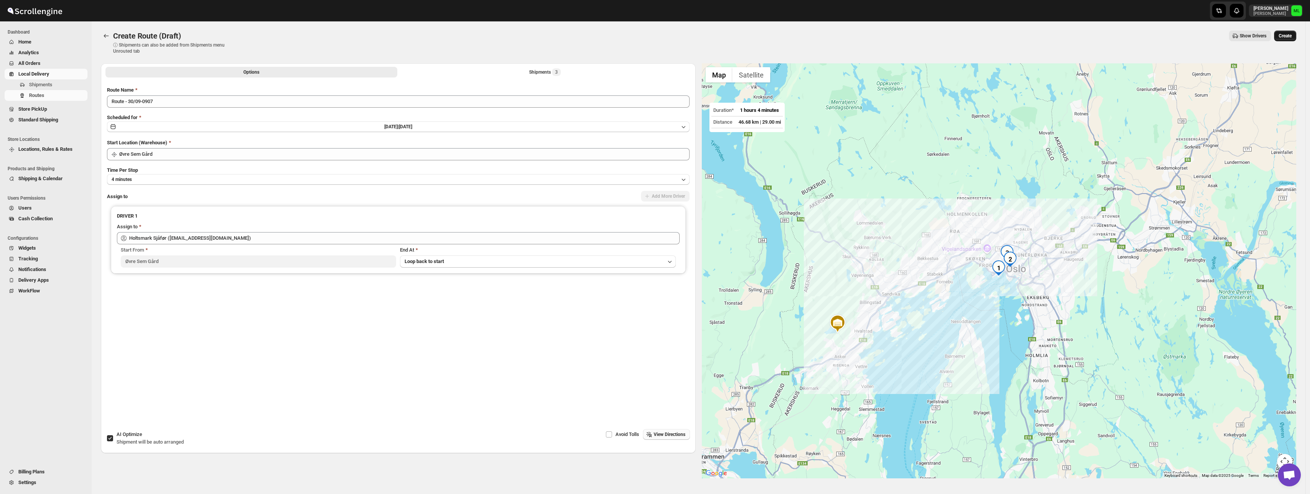
click at [1290, 38] on span "Create" at bounding box center [1285, 36] width 13 height 6
